Goal: Find specific page/section: Find specific page/section

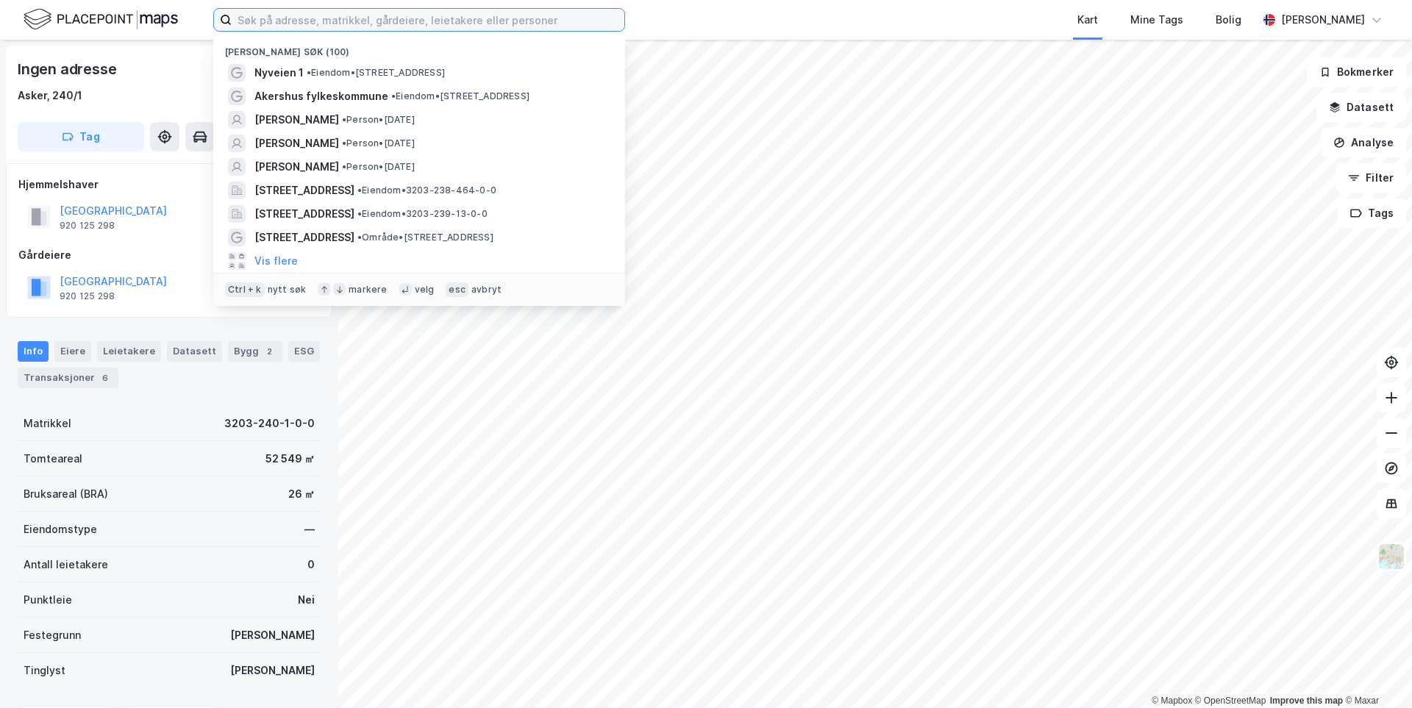
click at [268, 18] on input at bounding box center [428, 20] width 393 height 22
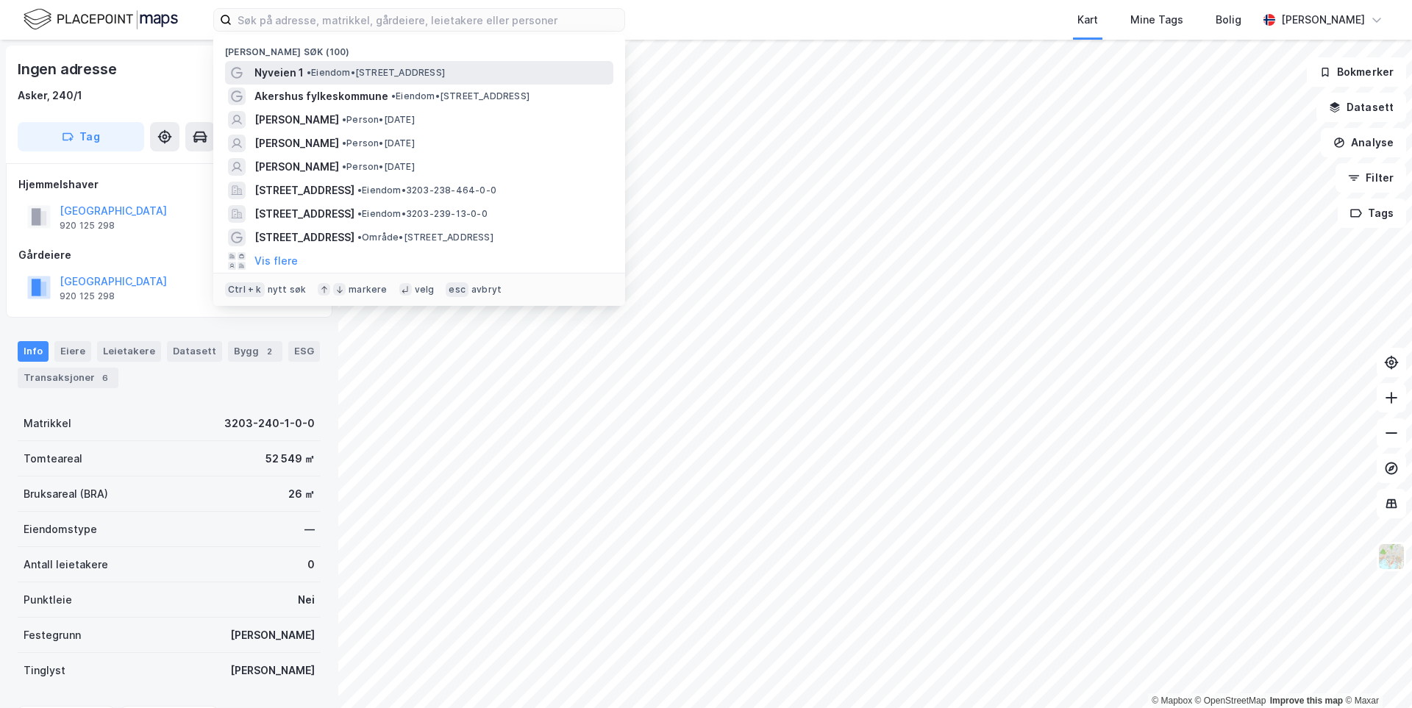
click at [280, 68] on span "Nyveien 1" at bounding box center [278, 73] width 49 height 18
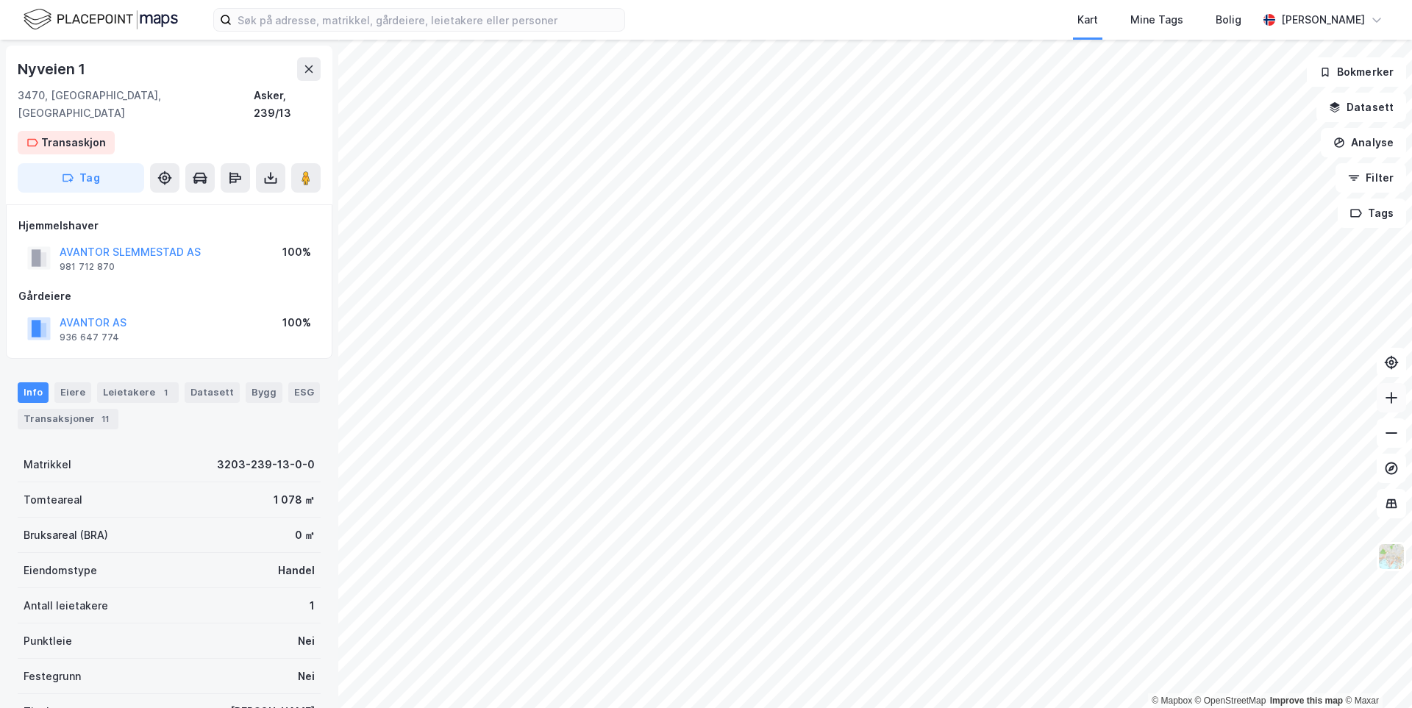
click at [1389, 403] on icon at bounding box center [1391, 397] width 15 height 15
click at [1389, 404] on icon at bounding box center [1391, 397] width 15 height 15
